Goal: Navigation & Orientation: Find specific page/section

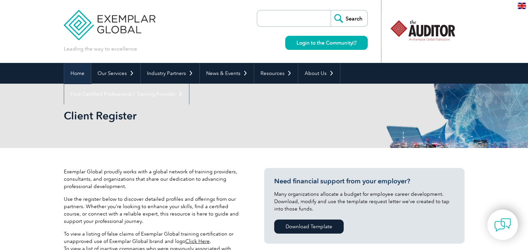
click at [78, 68] on link "Home" at bounding box center [77, 73] width 27 height 21
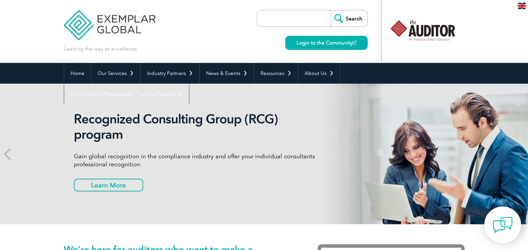
click at [501, 226] on img at bounding box center [503, 224] width 20 height 20
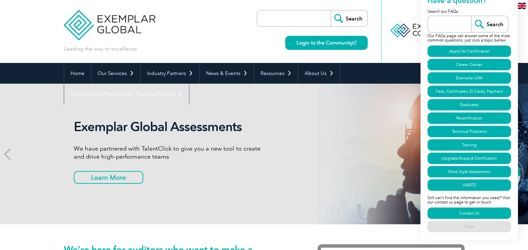
click at [351, 195] on div "Exemplar Global Assessments We have partnered with TalentClick to give you a ne…" at bounding box center [264, 154] width 401 height 140
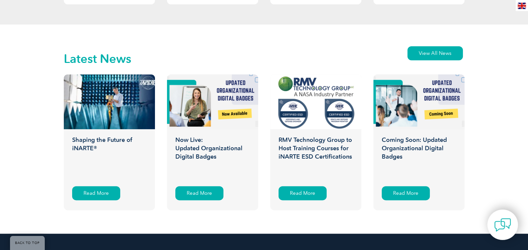
scroll to position [1033, 0]
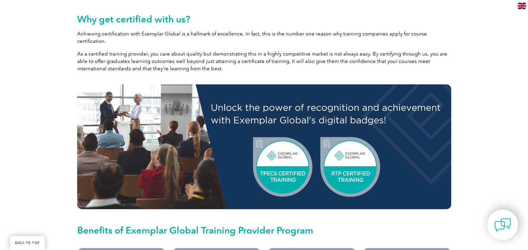
scroll to position [256, 0]
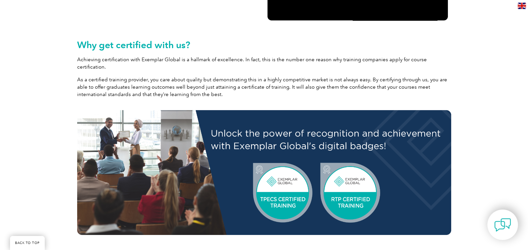
drag, startPoint x: 534, startPoint y: 70, endPoint x: 533, endPoint y: 66, distance: 3.7
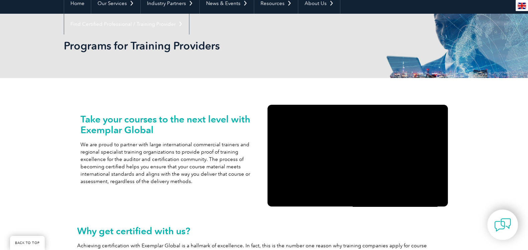
scroll to position [68, 0]
